Goal: Task Accomplishment & Management: Complete application form

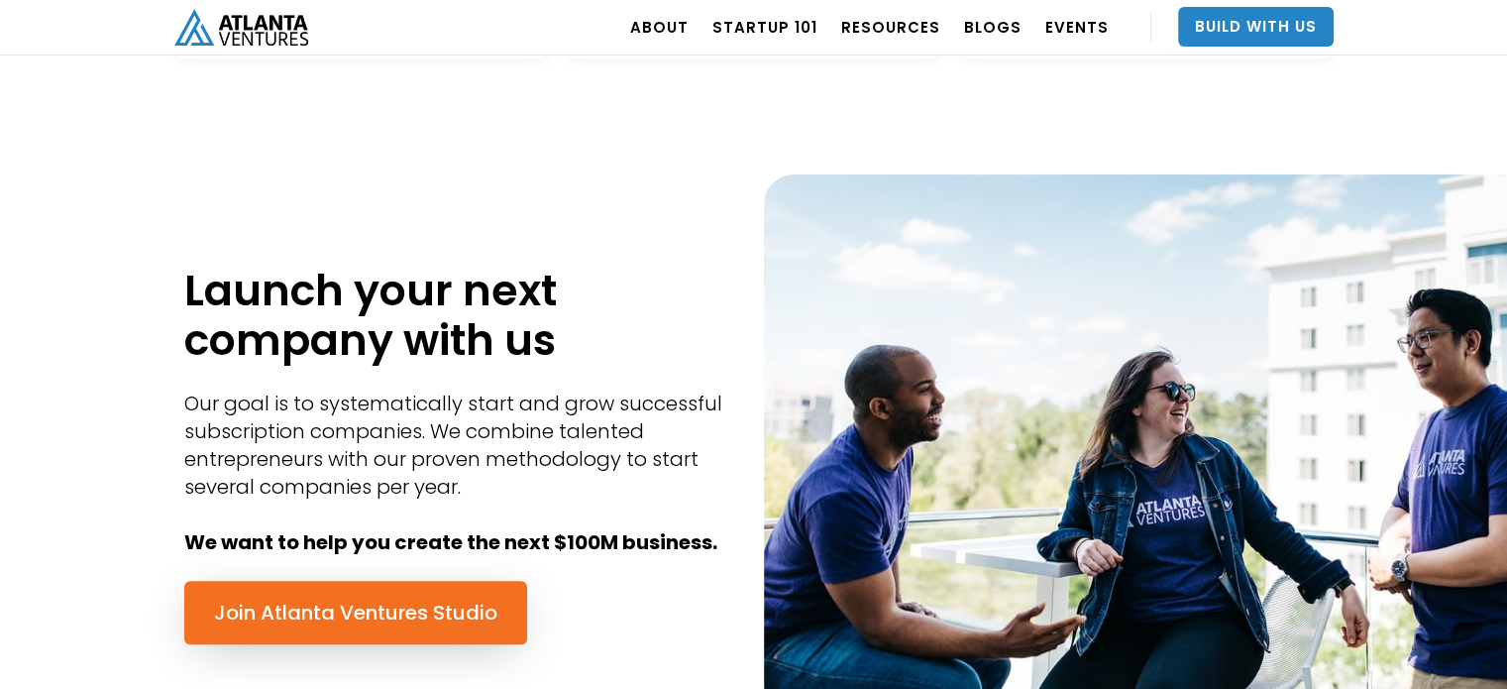
scroll to position [718, 0]
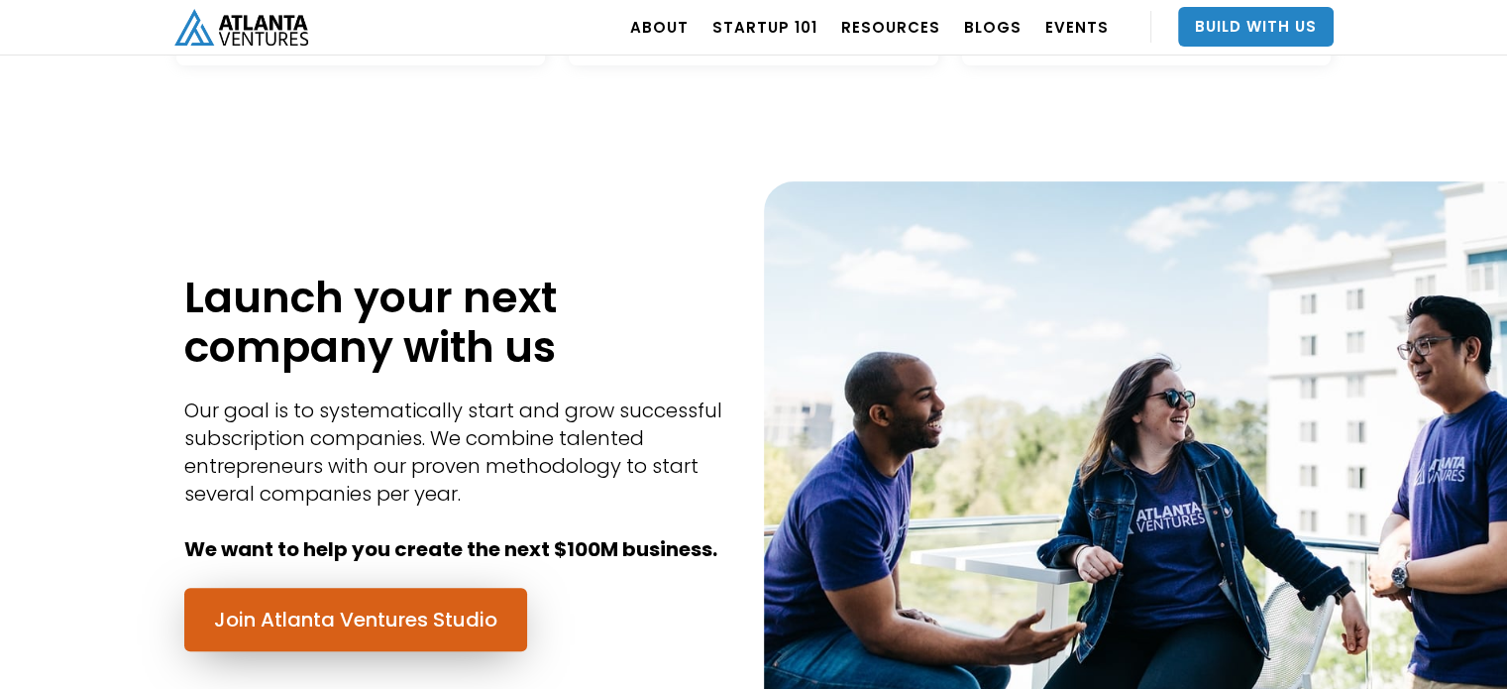
click at [485, 625] on link "Join Atlanta Ventures Studio" at bounding box center [355, 619] width 343 height 63
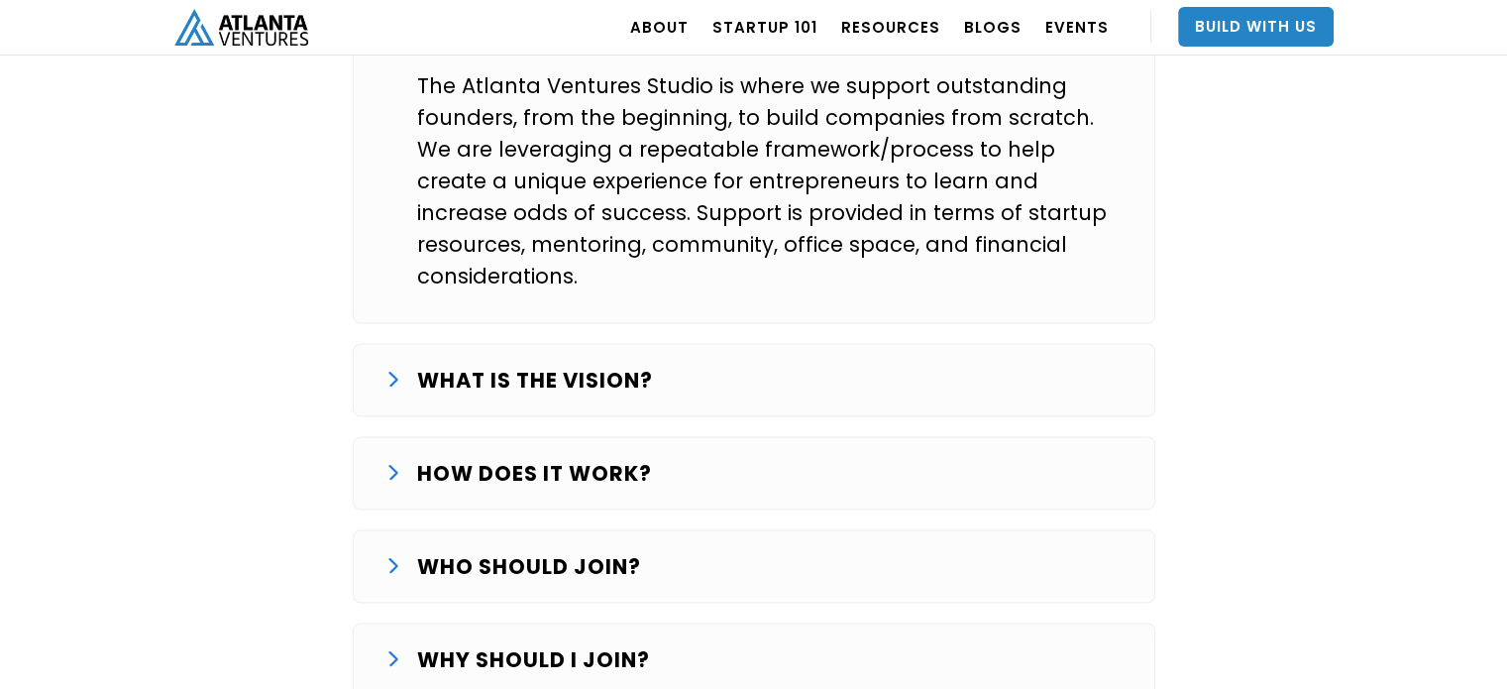
scroll to position [3409, 0]
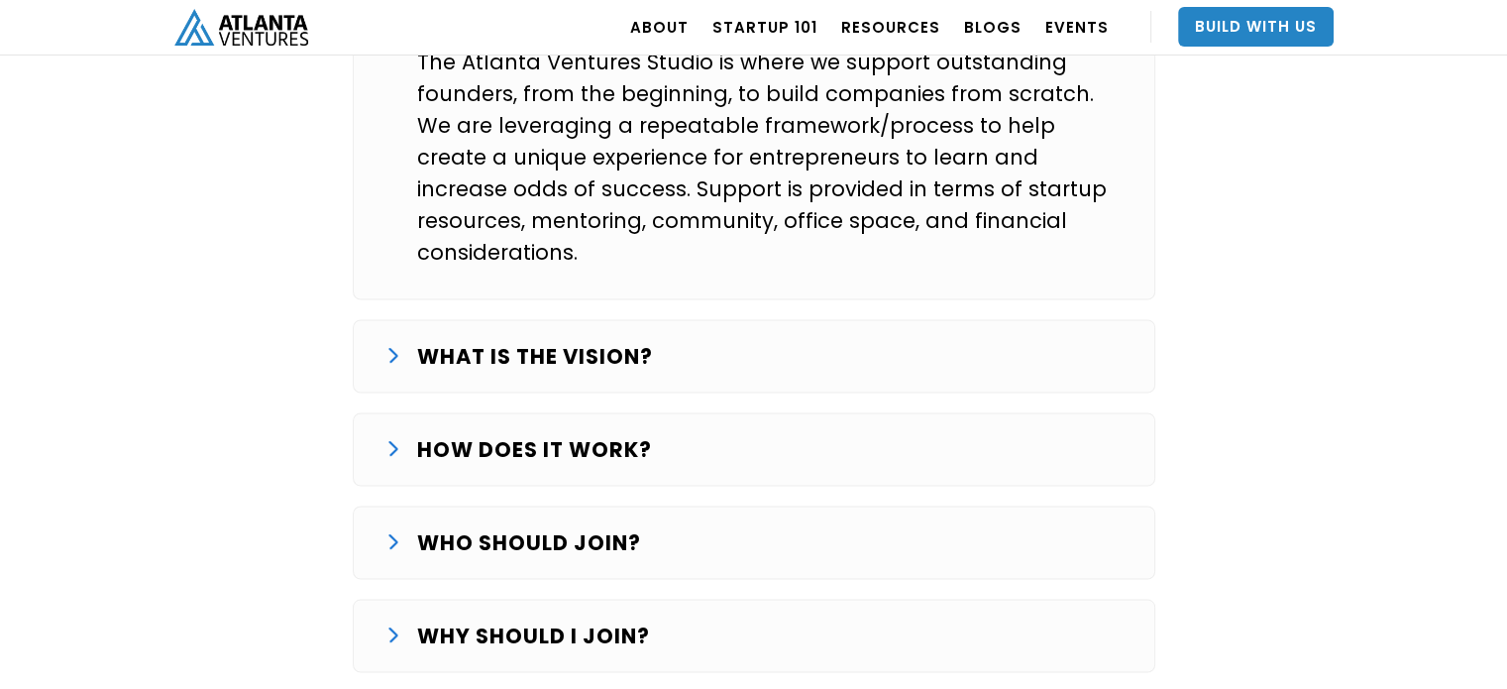
click at [1062, 340] on div "WHAT IS THE VISION?" at bounding box center [753, 356] width 737 height 32
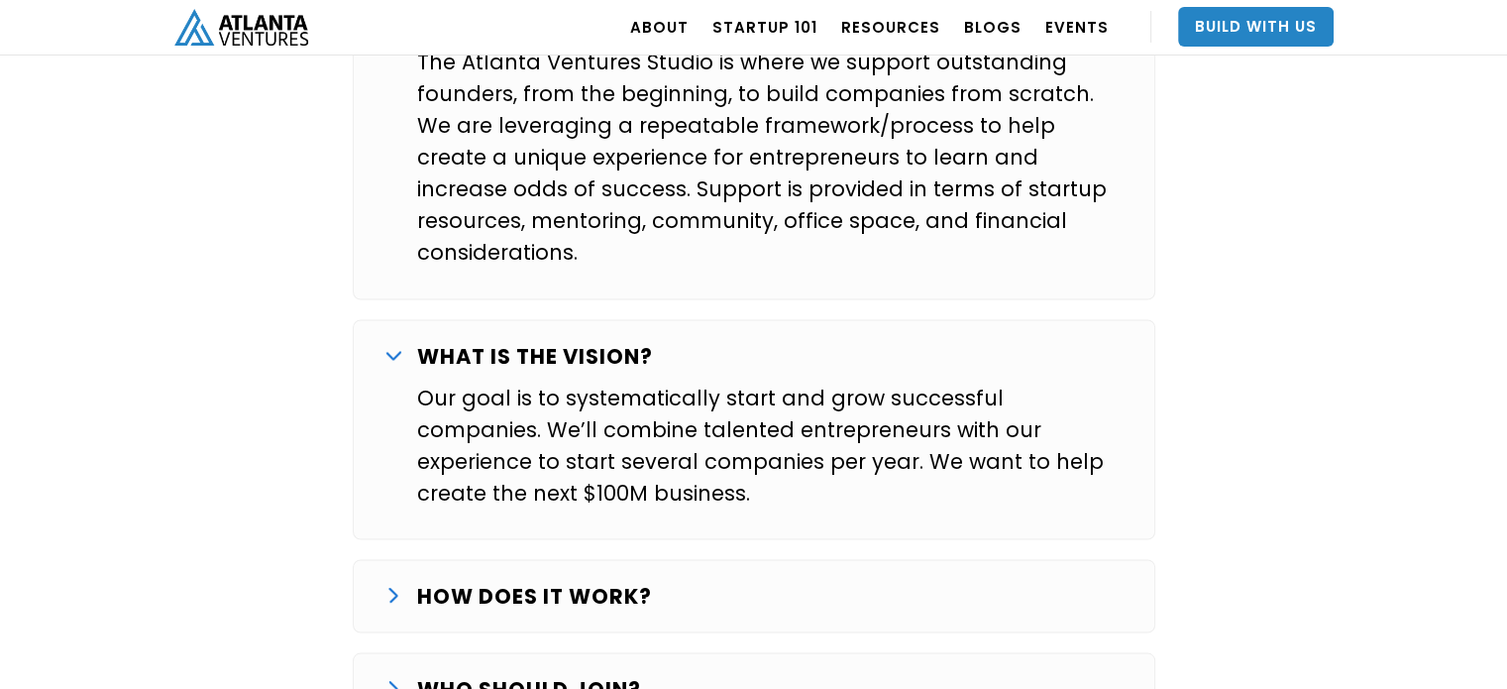
click at [945, 455] on div "WHAT IS THE STUDIO? The Atlanta Ventures Studio is where we support outstanding…" at bounding box center [754, 408] width 803 height 859
click at [912, 580] on div "HOW DOES IT WORK?" at bounding box center [753, 596] width 737 height 32
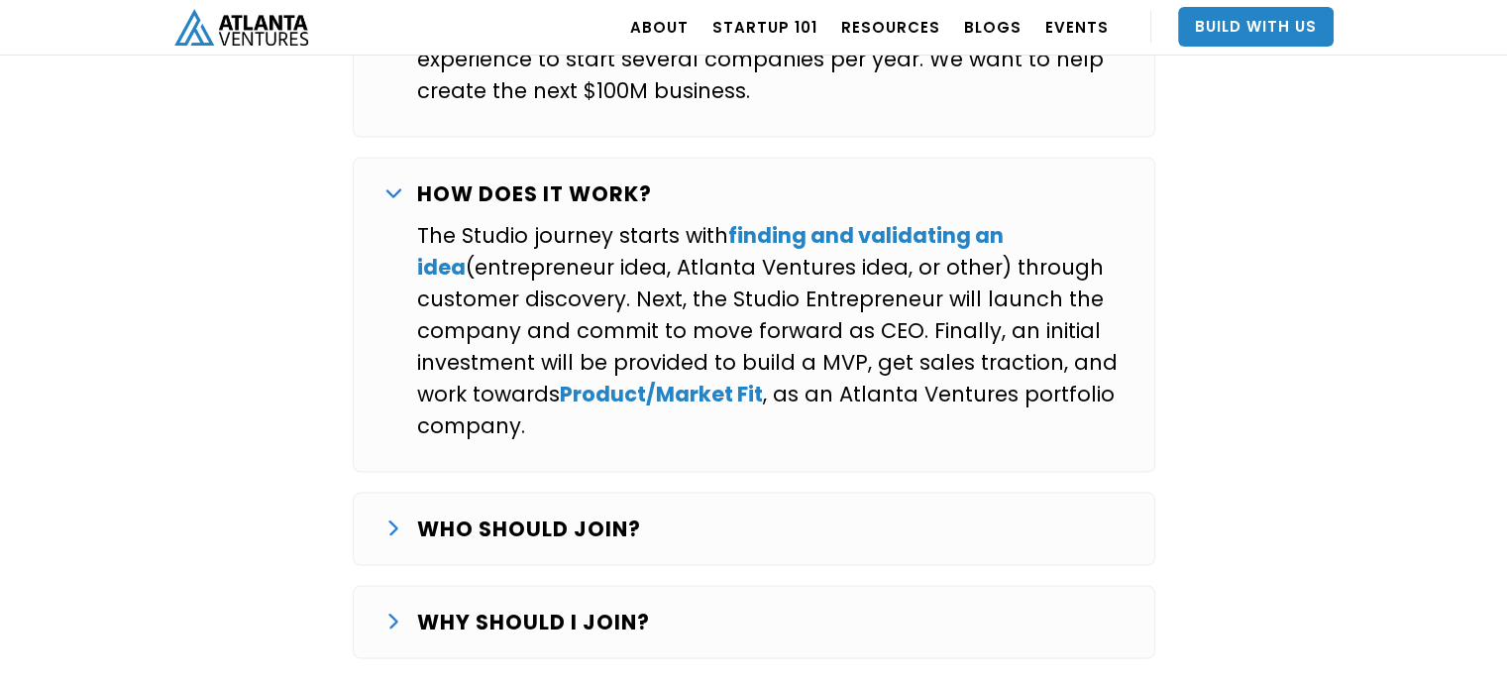
scroll to position [3916, 0]
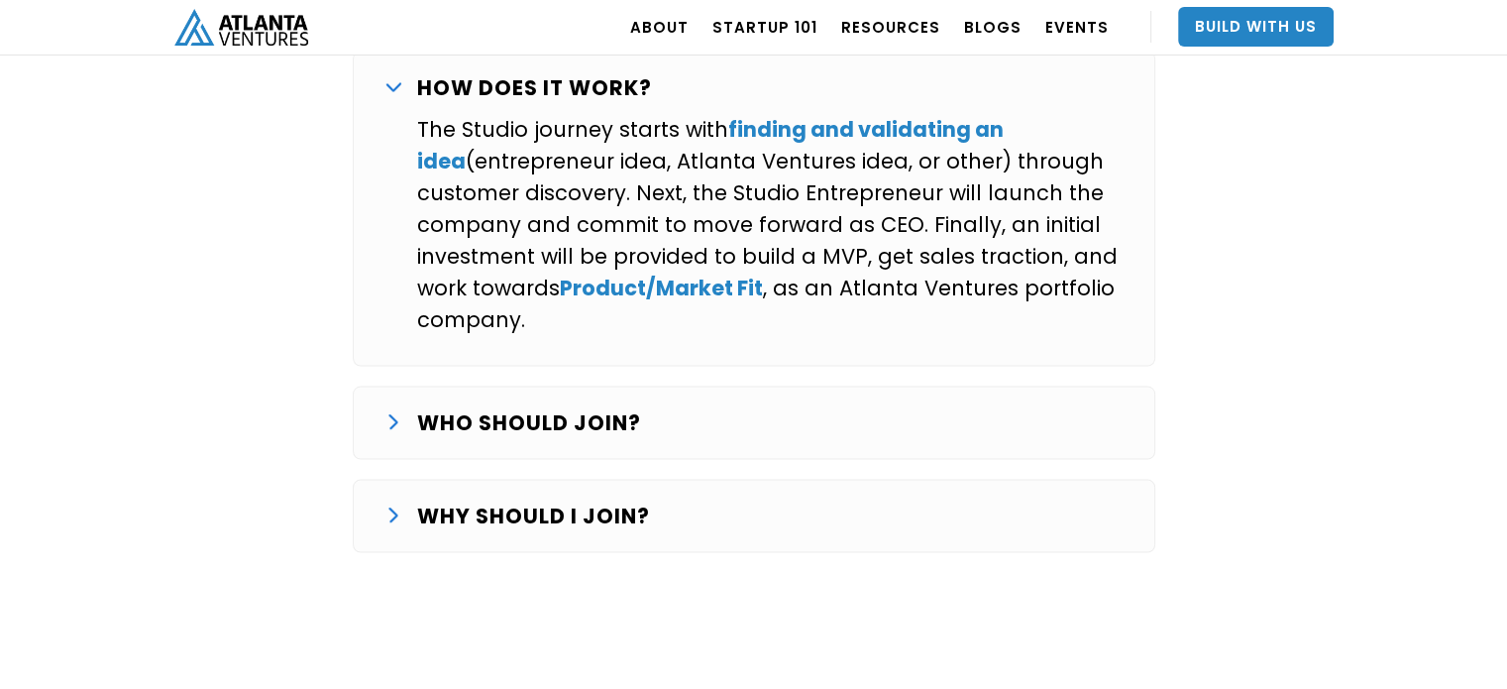
click at [1044, 407] on div "WHO SHOULD JOIN?" at bounding box center [753, 423] width 737 height 32
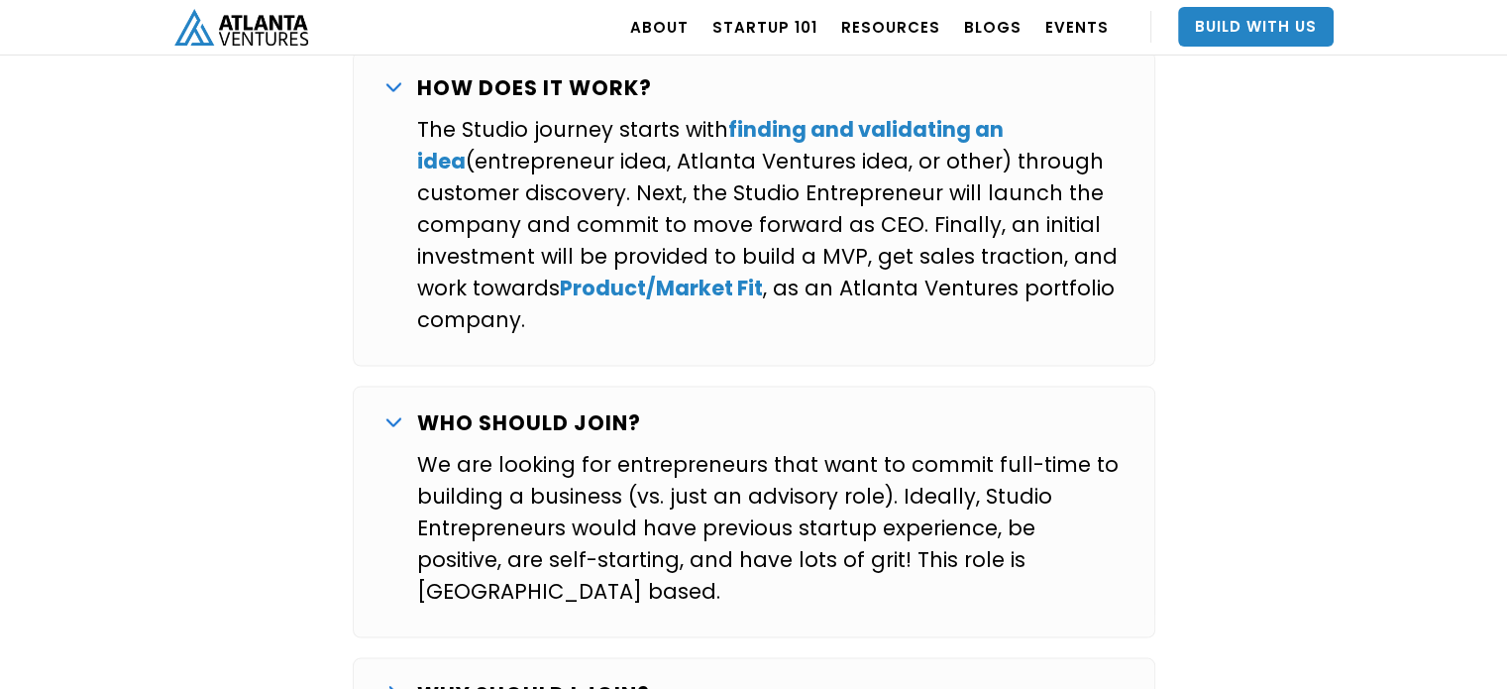
click at [882, 679] on div "WHY SHOULD I JOIN?" at bounding box center [753, 695] width 737 height 32
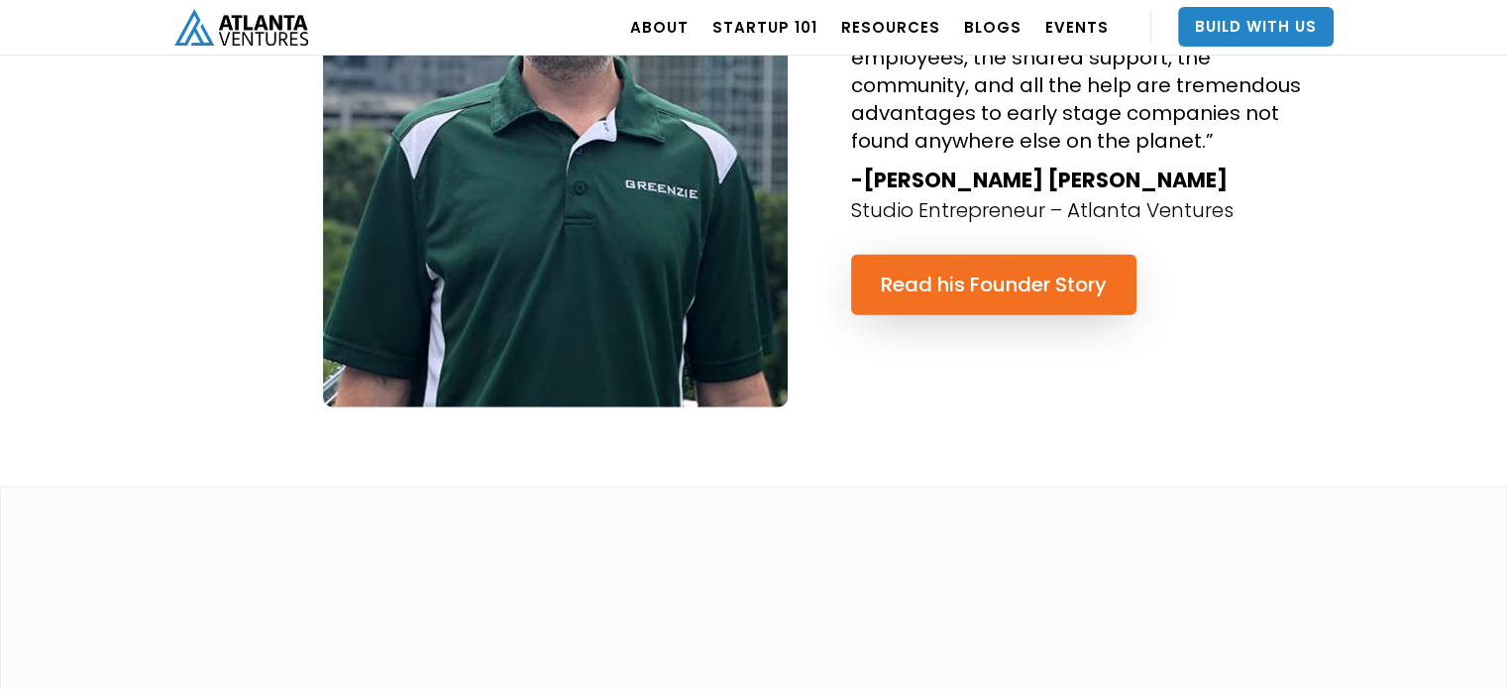
scroll to position [5387, 0]
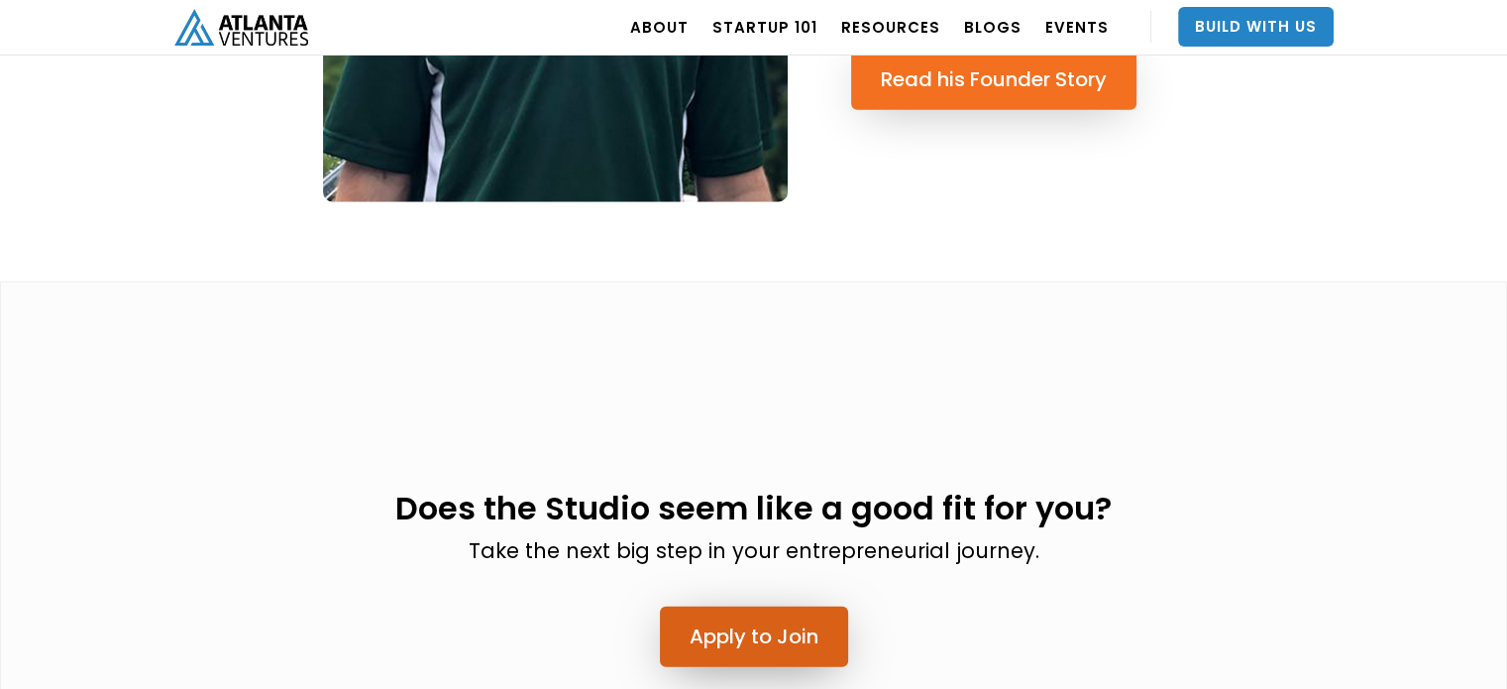
click at [803, 606] on link "Apply to Join" at bounding box center [754, 636] width 188 height 60
